Goal: Find contact information: Find contact information

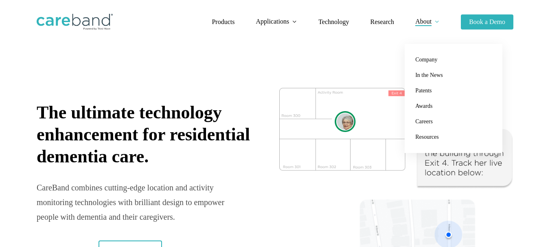
click at [432, 23] on link "About" at bounding box center [428, 21] width 24 height 7
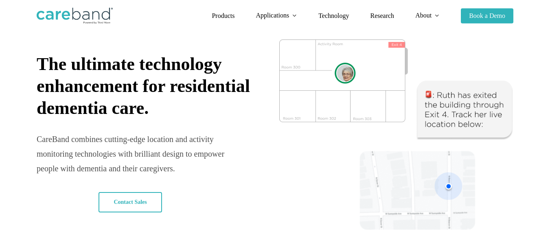
scroll to position [63, 0]
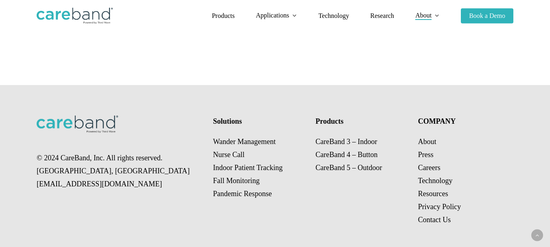
scroll to position [1238, 0]
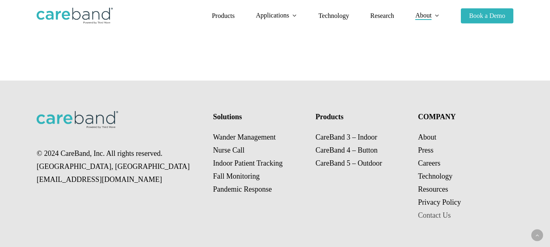
click at [430, 212] on link "Contact Us" at bounding box center [434, 215] width 33 height 8
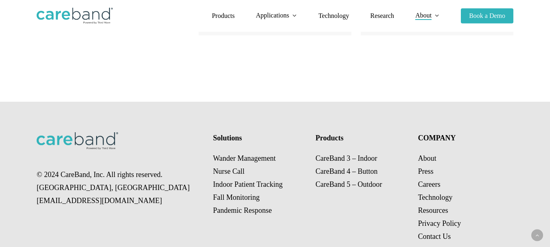
scroll to position [1238, 0]
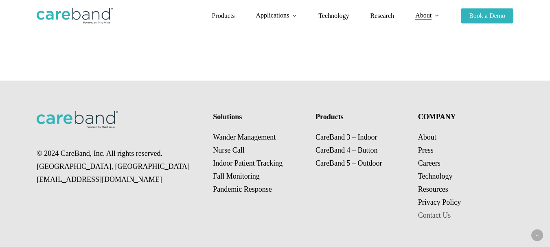
click at [431, 211] on link "Contact Us" at bounding box center [434, 215] width 33 height 8
drag, startPoint x: 92, startPoint y: 174, endPoint x: 24, endPoint y: 175, distance: 68.0
click at [24, 175] on div "© 2024 CareBand, Inc. All rights reserved. [GEOGRAPHIC_DATA], [GEOGRAPHIC_DATA]…" at bounding box center [275, 167] width 550 height 172
copy p "[EMAIL_ADDRESS][DOMAIN_NAME]"
